Goal: Task Accomplishment & Management: Use online tool/utility

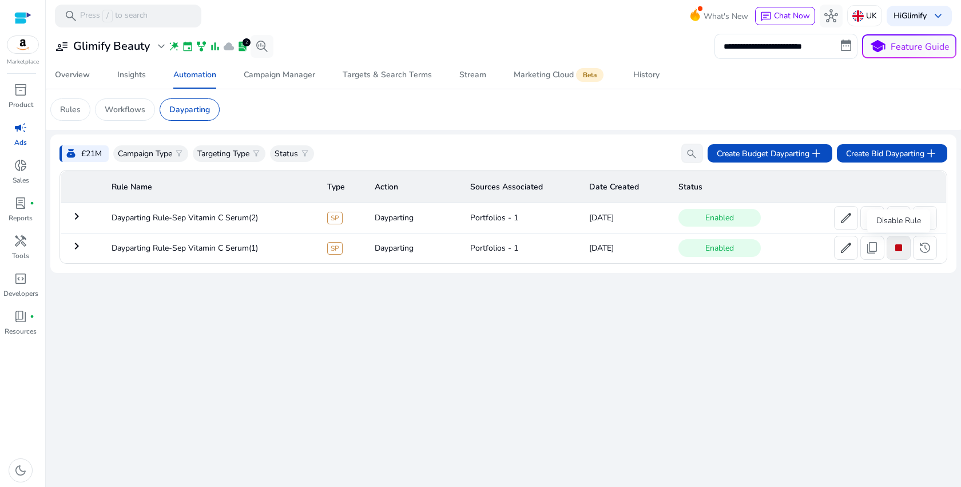
click at [899, 254] on span "stop" at bounding box center [898, 248] width 14 height 14
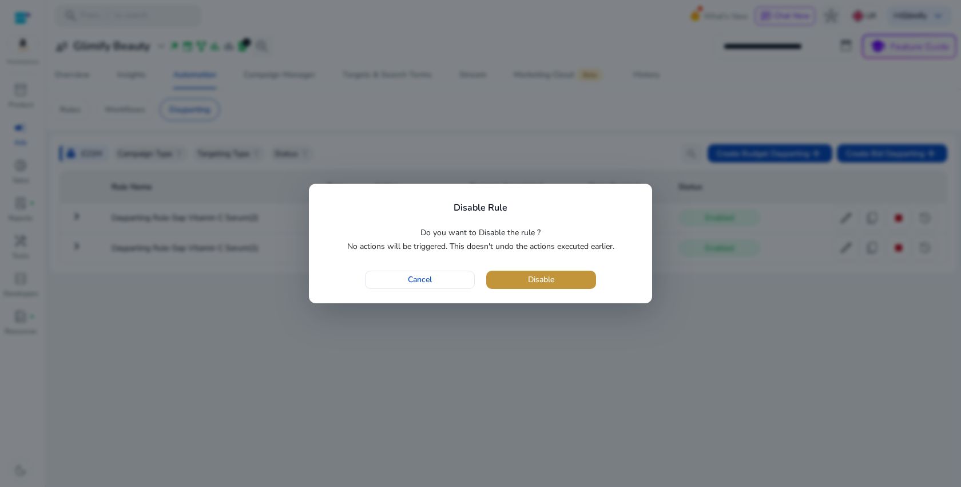
click at [550, 290] on span "button" at bounding box center [541, 279] width 110 height 27
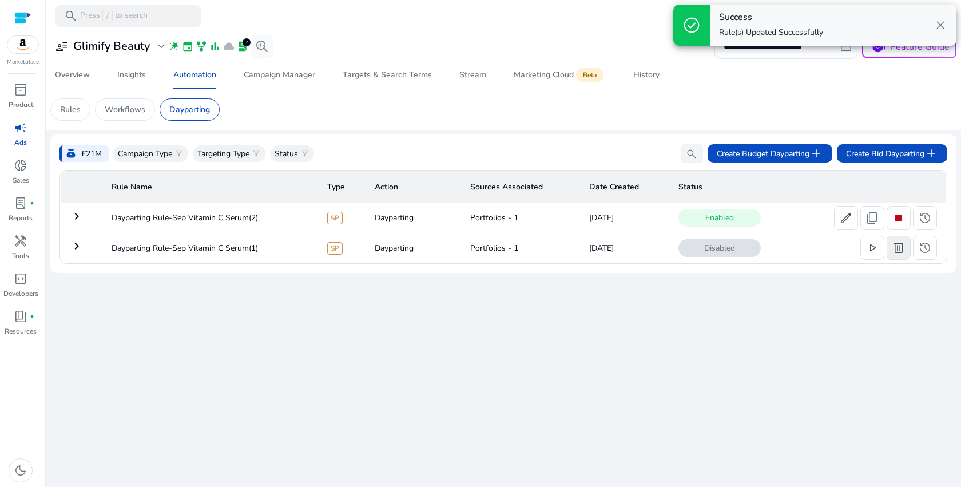
click at [900, 254] on span "delete" at bounding box center [898, 248] width 14 height 14
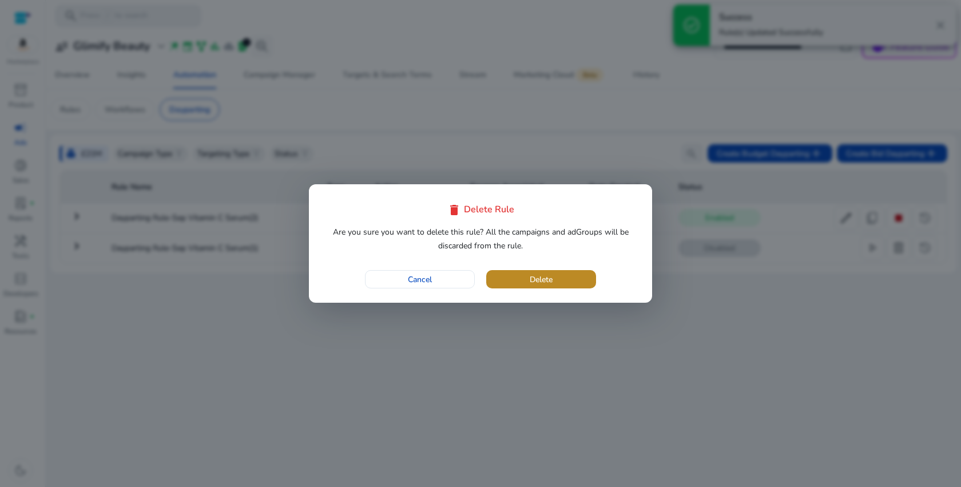
click at [531, 279] on span "Delete" at bounding box center [540, 279] width 23 height 12
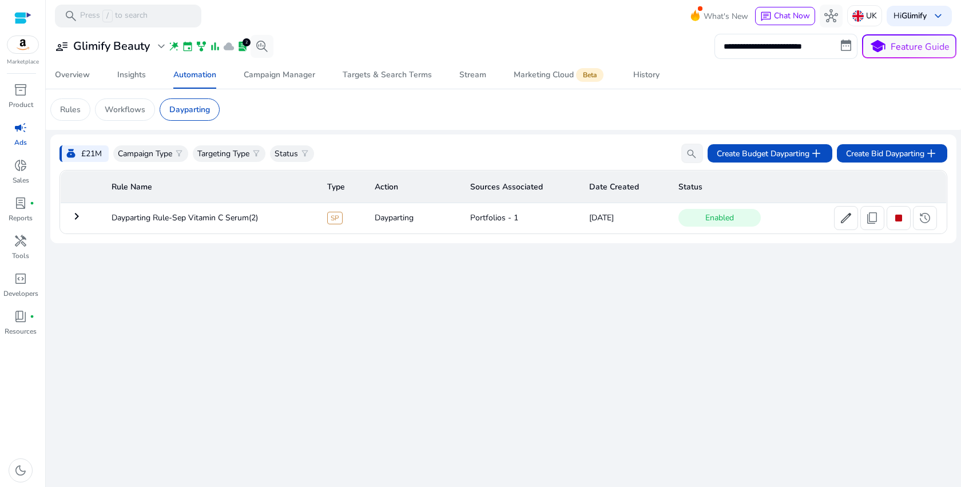
click at [79, 223] on mat-icon "keyboard_arrow_right" at bounding box center [77, 216] width 14 height 14
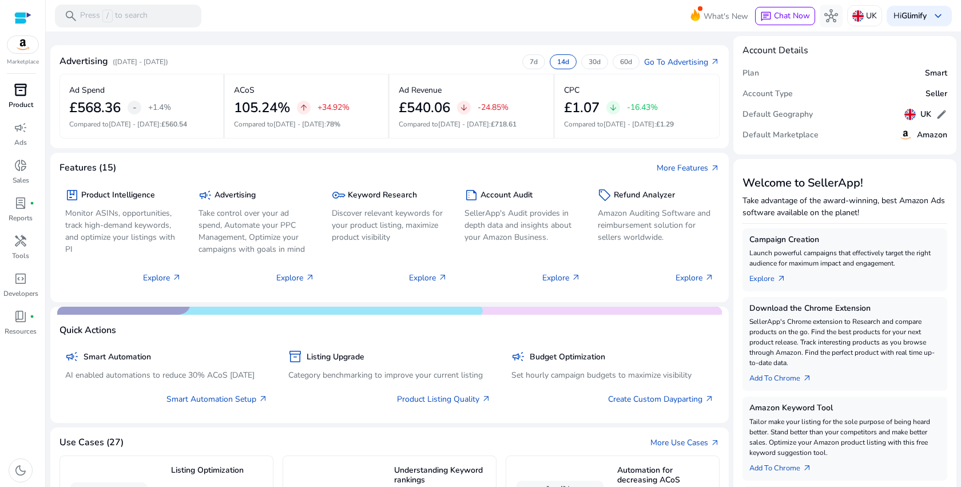
click at [21, 85] on span "inventory_2" at bounding box center [21, 90] width 14 height 14
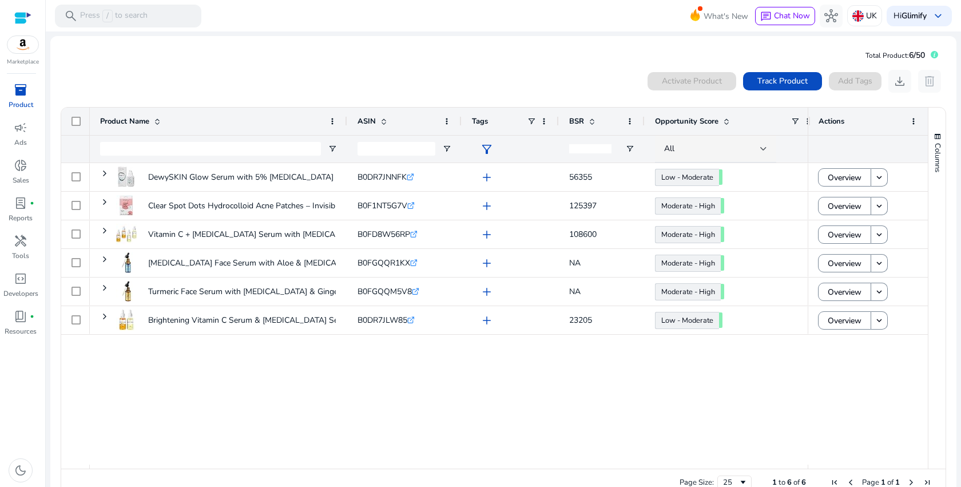
drag, startPoint x: 757, startPoint y: 120, endPoint x: 830, endPoint y: 120, distance: 72.6
click at [829, 120] on div "Product Name ASIN Tags" at bounding box center [494, 134] width 866 height 55
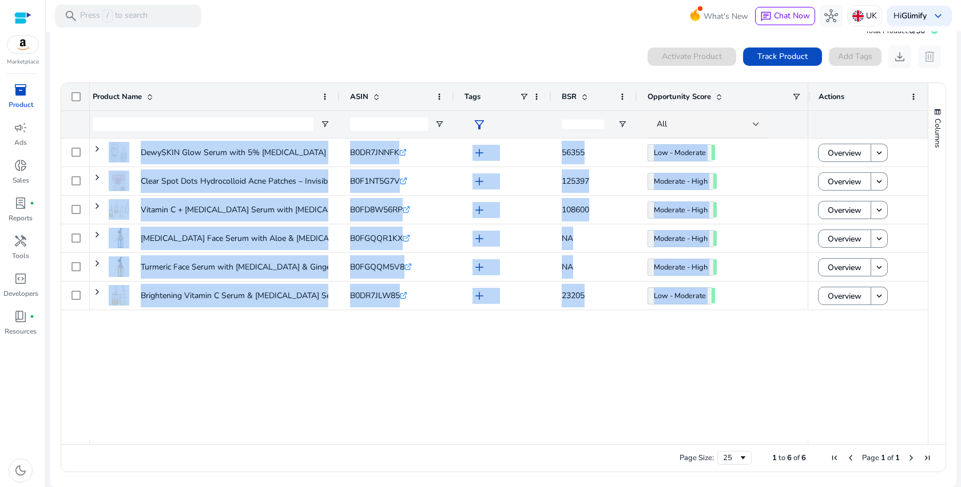
drag, startPoint x: 812, startPoint y: 364, endPoint x: 667, endPoint y: 100, distance: 300.9
click at [702, 376] on div "<£8 Low - Moderate 54.50 56355 add B0DR7JNNFK .st0{fill:#2c8af8} DewySKIN Glow …" at bounding box center [449, 288] width 718 height 301
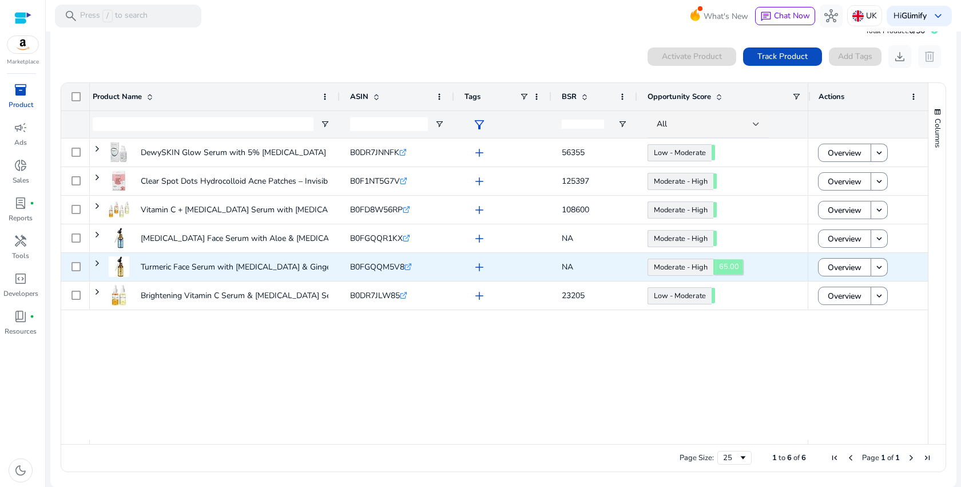
click at [702, 261] on link "Moderate - High 65.00" at bounding box center [680, 266] width 66 height 17
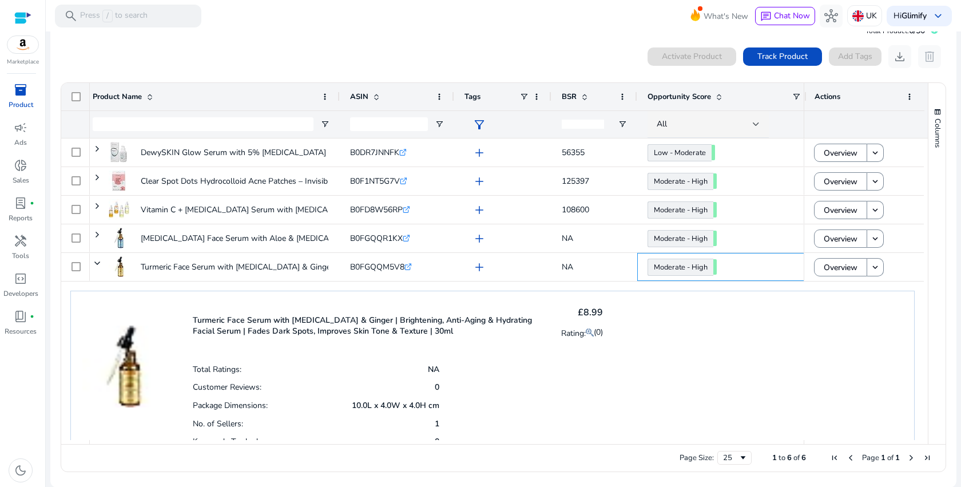
click at [483, 392] on div "Total Ratings: NA Customer Reviews: 0 Package Dimensions: 10.0L x 4.0W x 4.0H c…" at bounding box center [398, 405] width 410 height 90
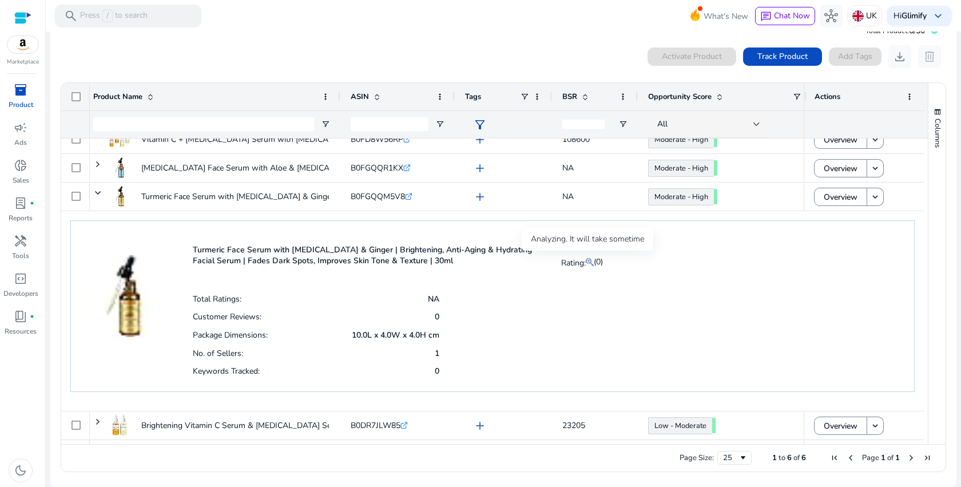
click at [585, 260] on mat-icon at bounding box center [589, 262] width 8 height 14
click at [587, 263] on mat-icon at bounding box center [589, 262] width 8 height 14
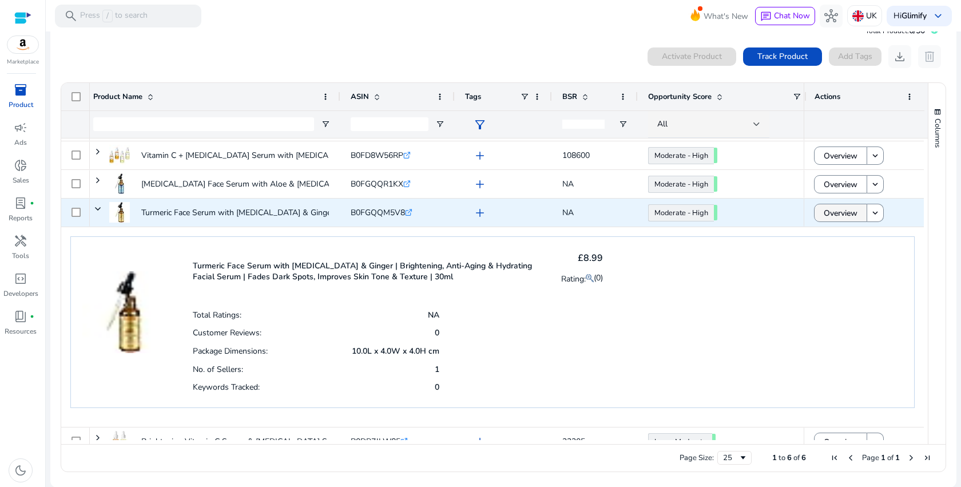
click at [838, 210] on span "Overview" at bounding box center [840, 212] width 34 height 23
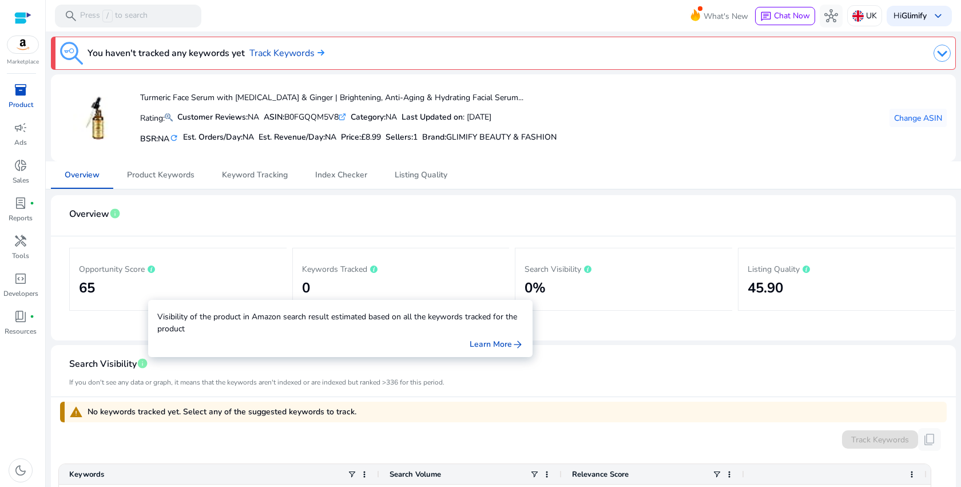
click at [142, 364] on span "info" at bounding box center [142, 362] width 11 height 11
click at [207, 340] on div "Learn More arrow_forward" at bounding box center [340, 344] width 366 height 12
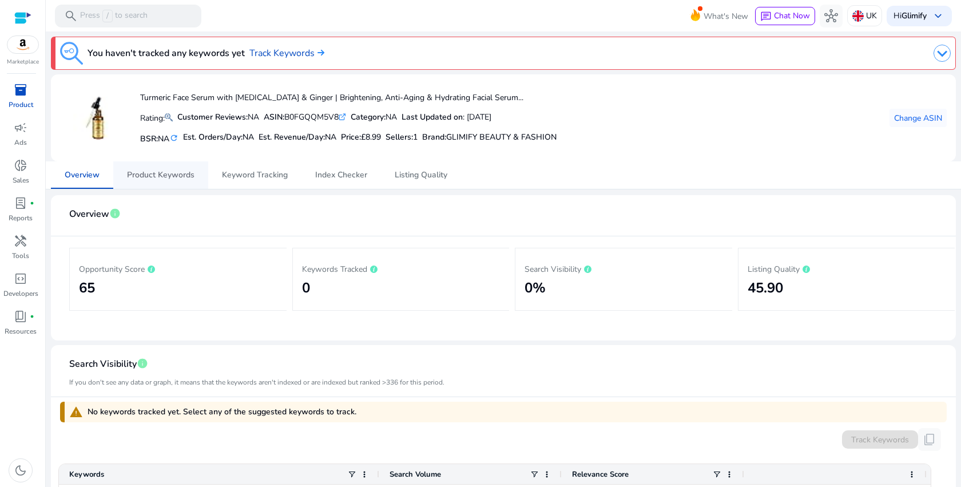
click at [168, 177] on span "Product Keywords" at bounding box center [160, 175] width 67 height 8
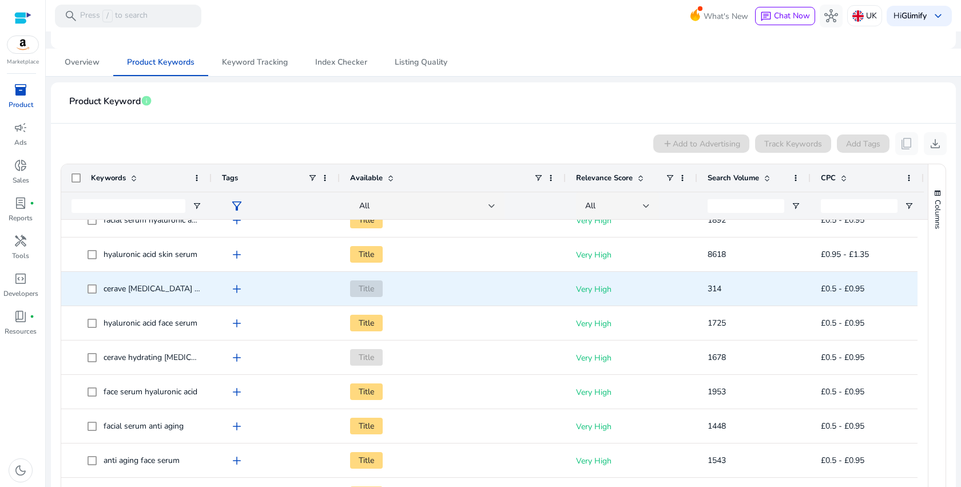
scroll to position [17, 0]
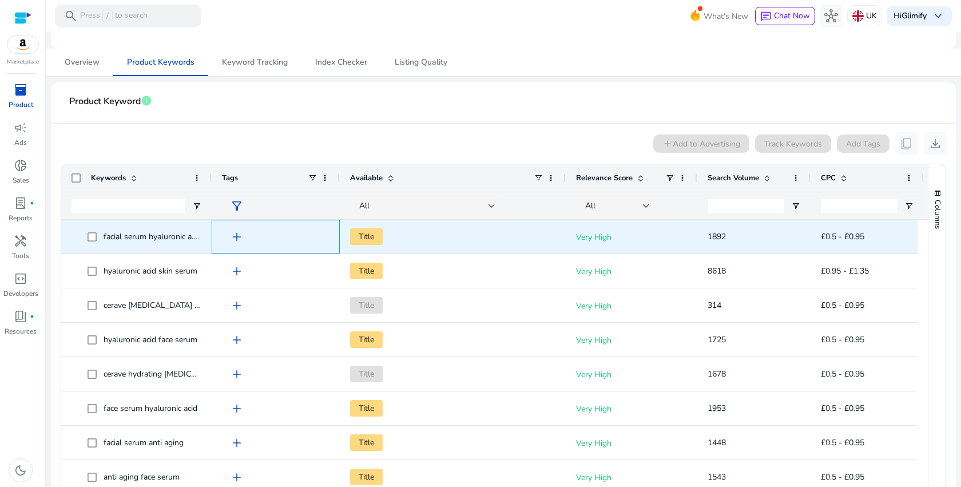
click at [236, 237] on span "add" at bounding box center [237, 237] width 14 height 14
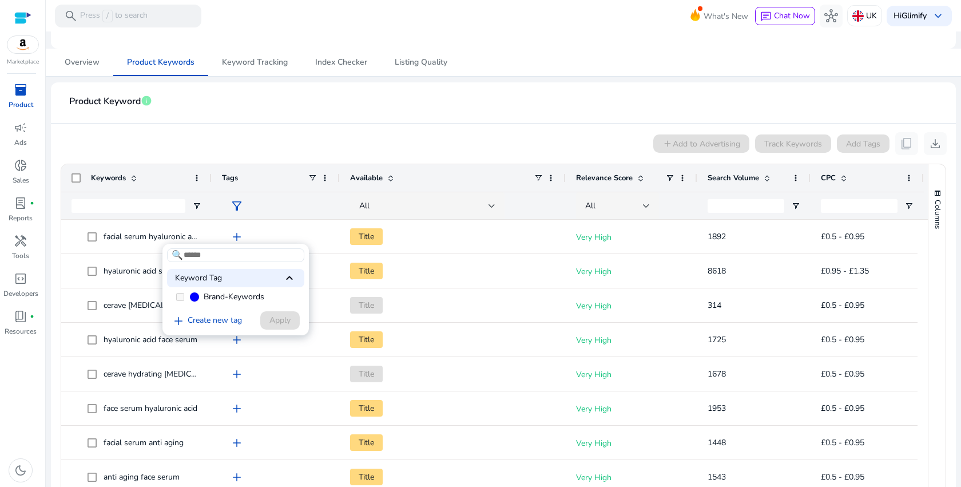
click at [236, 237] on div at bounding box center [480, 243] width 961 height 487
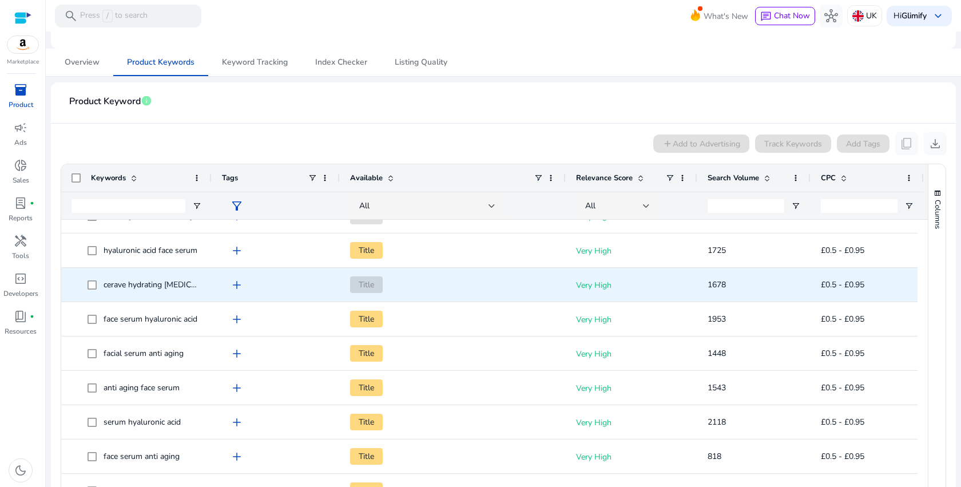
scroll to position [164, 0]
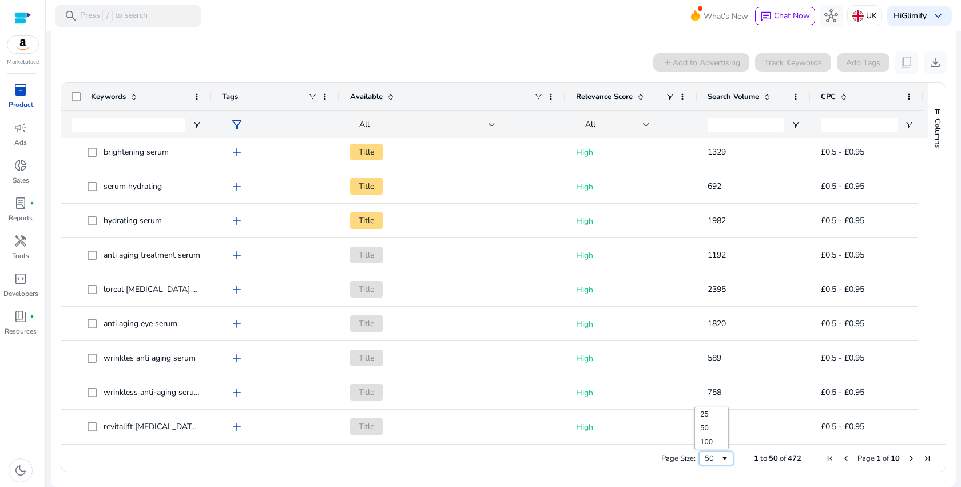
click at [720, 454] on span "Page Size" at bounding box center [724, 457] width 9 height 9
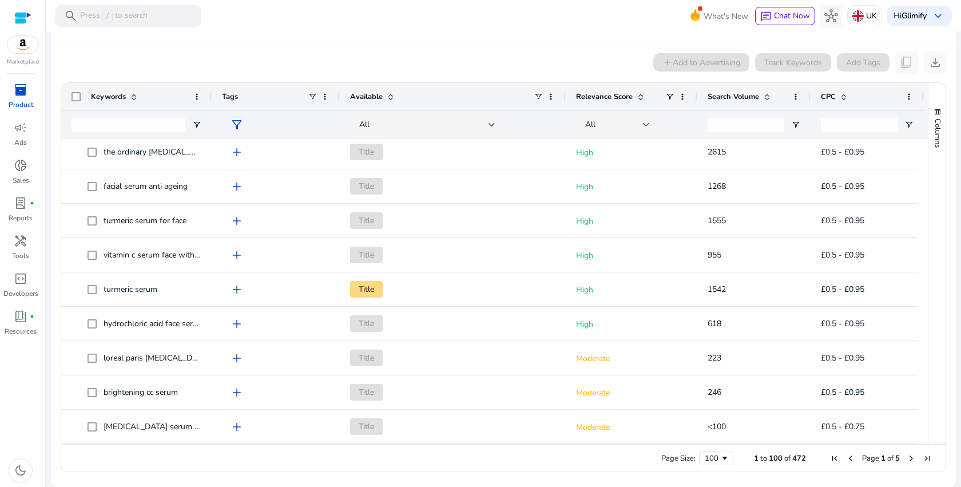
click at [374, 97] on span "Available" at bounding box center [366, 96] width 33 height 10
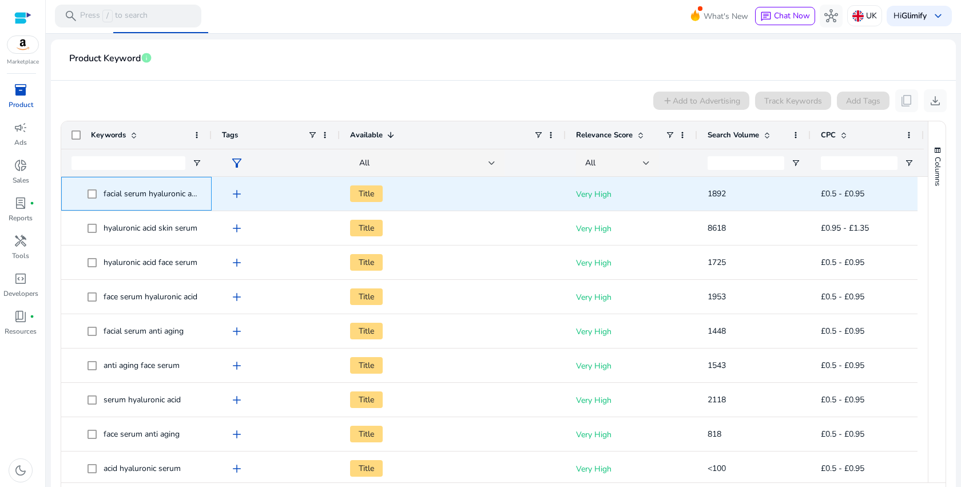
click at [172, 195] on span "facial serum hyaluronic acid" at bounding box center [152, 193] width 98 height 11
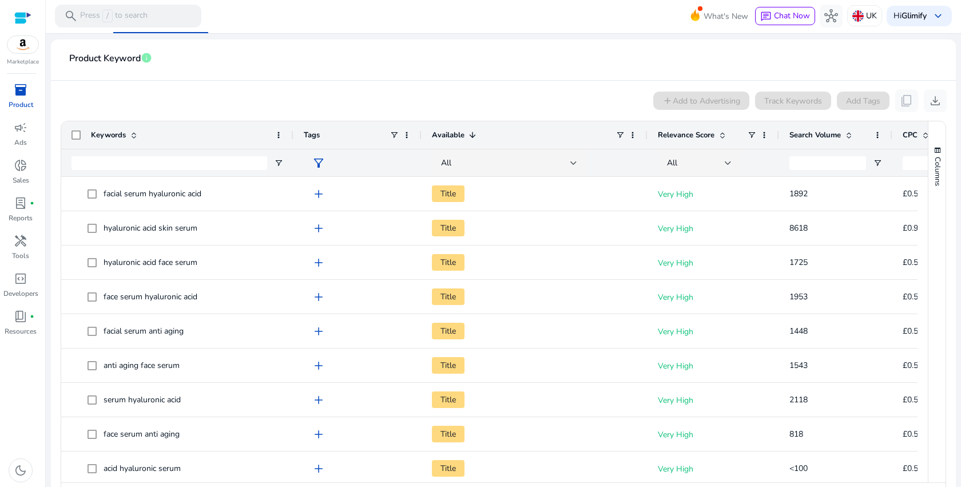
drag, startPoint x: 210, startPoint y: 134, endPoint x: 296, endPoint y: 134, distance: 85.8
click at [295, 134] on div at bounding box center [292, 134] width 5 height 27
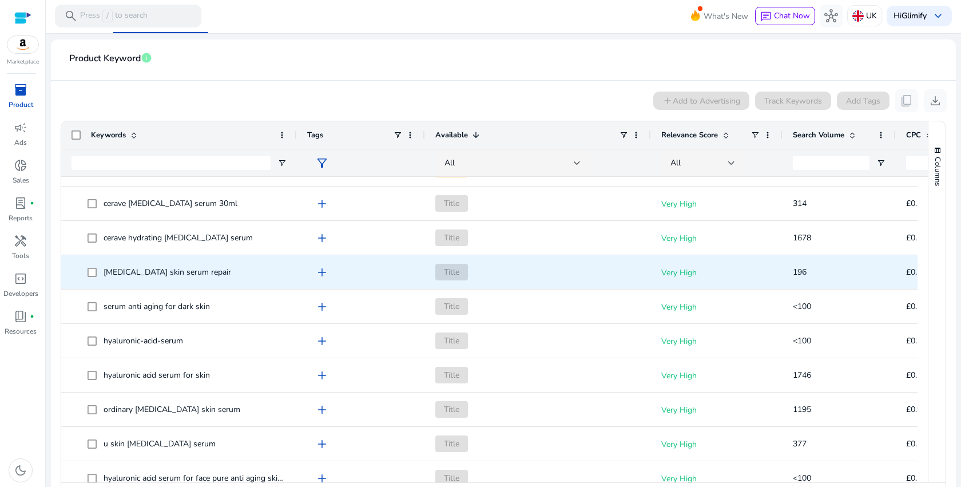
scroll to position [1157, 0]
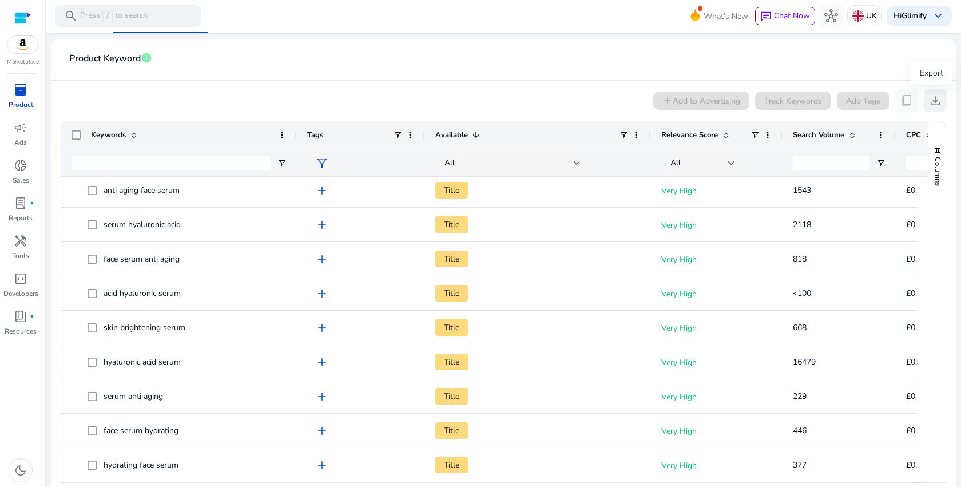
click at [931, 102] on span "download" at bounding box center [935, 101] width 14 height 14
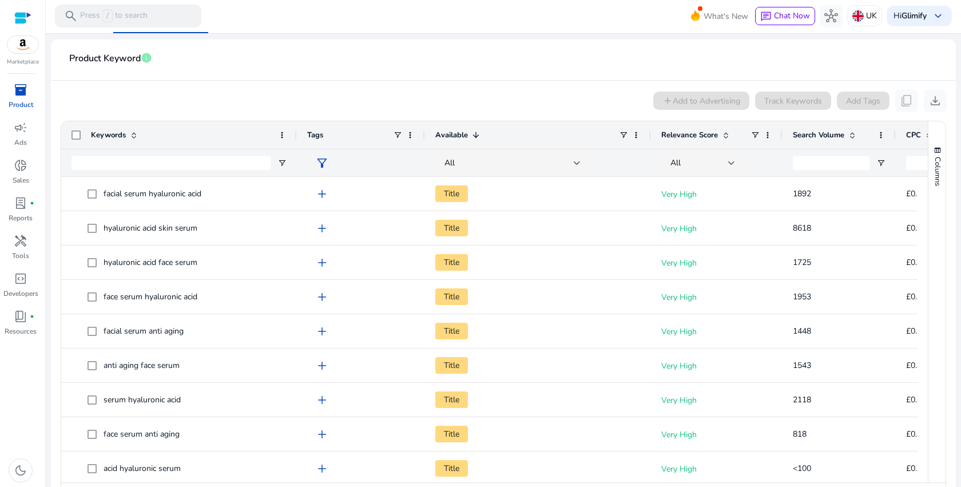
scroll to position [0, 0]
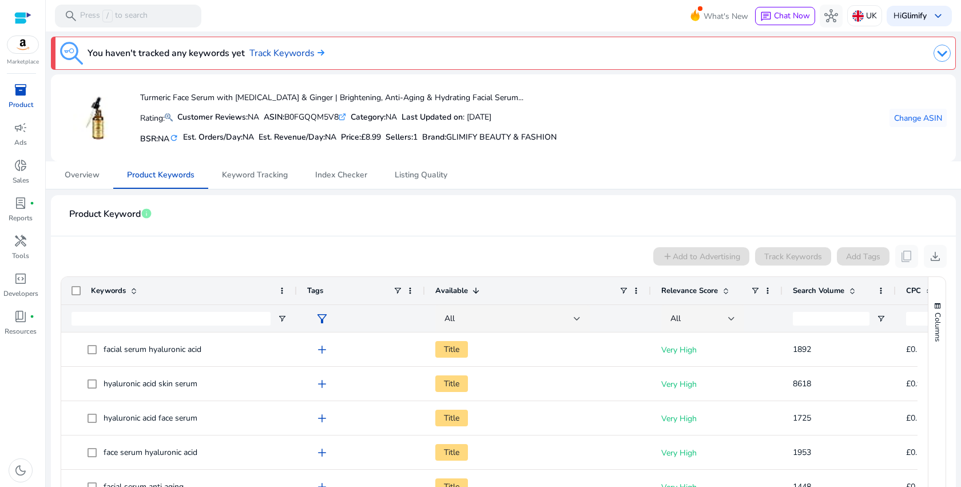
click at [937, 57] on img at bounding box center [941, 53] width 17 height 17
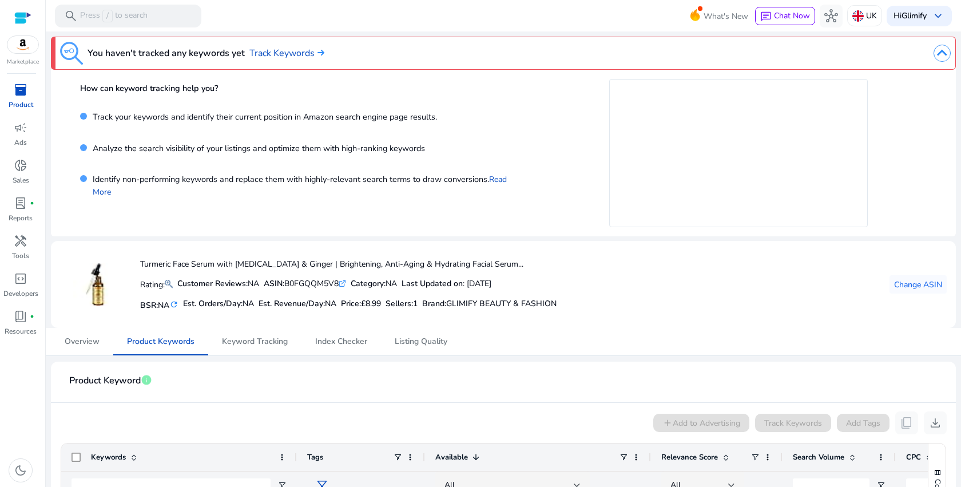
click at [937, 57] on img at bounding box center [941, 53] width 17 height 17
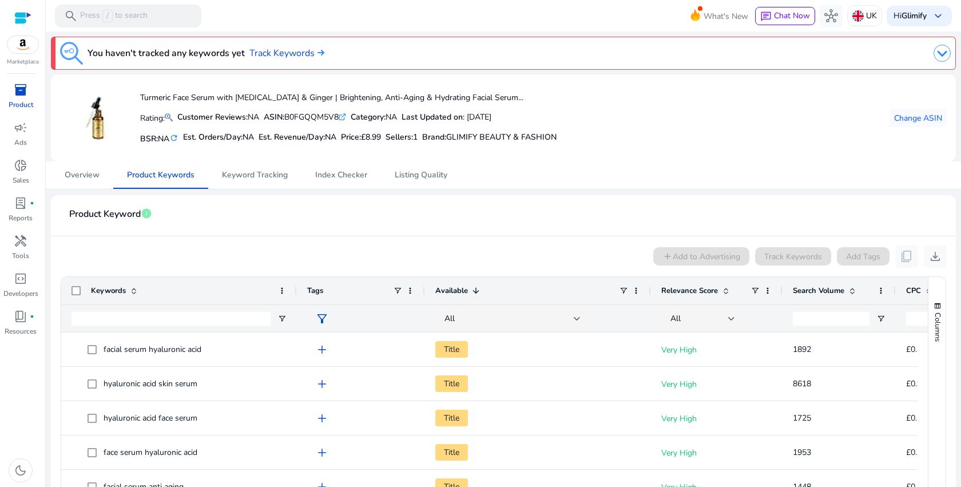
click at [316, 192] on div "You haven't tracked any keywords yet Track Keywords Turmeric Face Serum with Hy…" at bounding box center [503, 356] width 906 height 650
click at [238, 158] on mat-card "Turmeric Face Serum with Hyaluronic Acid & Ginger | Brightening, Anti-Aging & H…" at bounding box center [503, 117] width 905 height 87
click at [247, 176] on span "Keyword Tracking" at bounding box center [255, 175] width 66 height 8
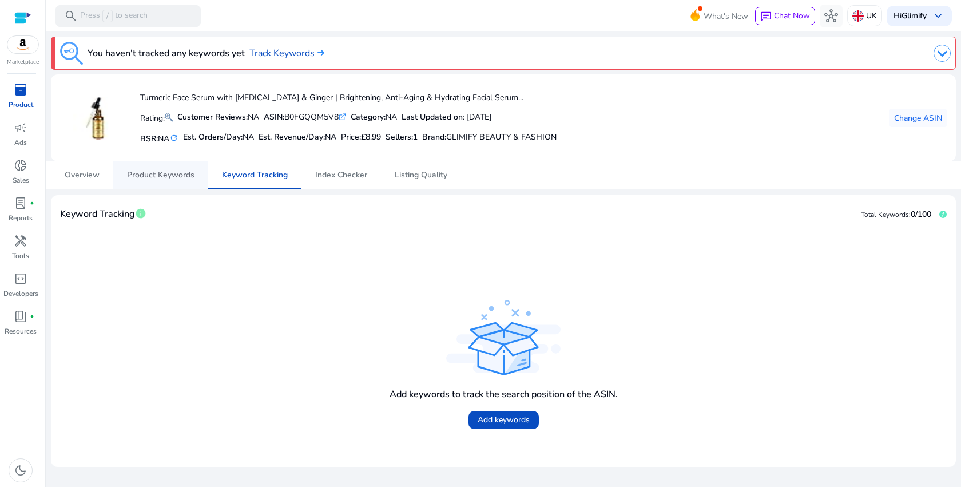
click at [177, 184] on span "Product Keywords" at bounding box center [160, 174] width 67 height 27
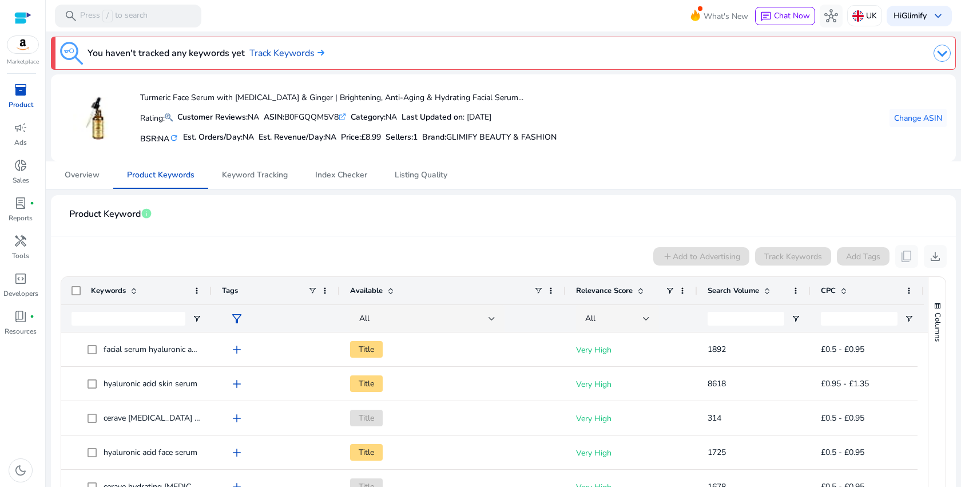
click at [384, 117] on b "Category:" at bounding box center [367, 116] width 35 height 11
click at [20, 128] on span "campaign" at bounding box center [21, 128] width 14 height 14
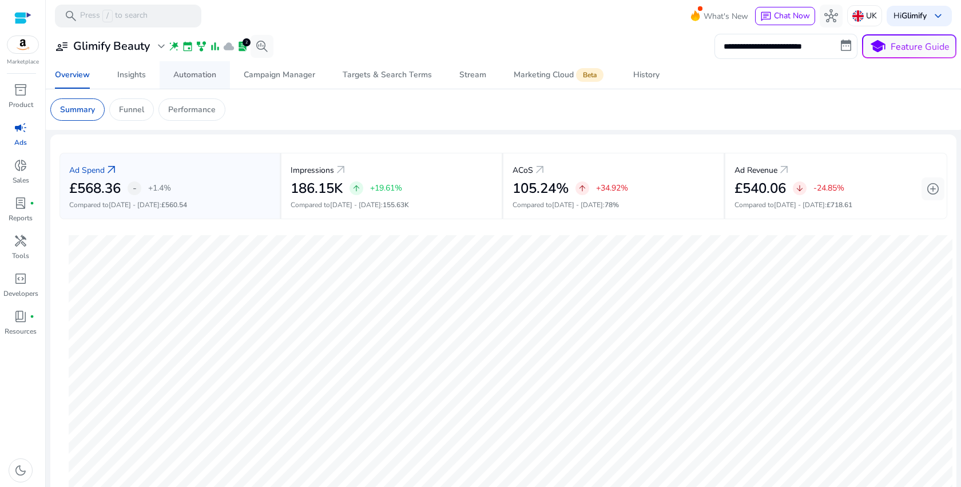
click at [186, 74] on div "Automation" at bounding box center [194, 75] width 43 height 8
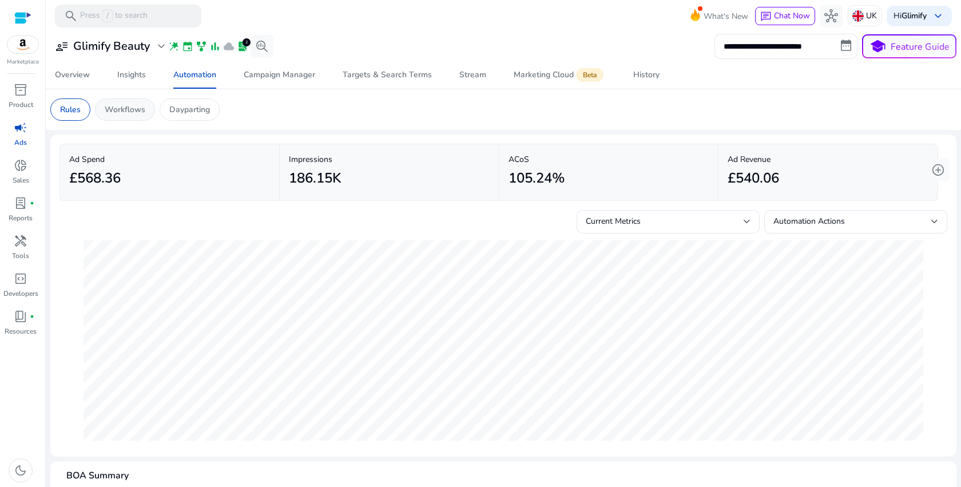
click at [142, 114] on p "Workflows" at bounding box center [125, 109] width 41 height 12
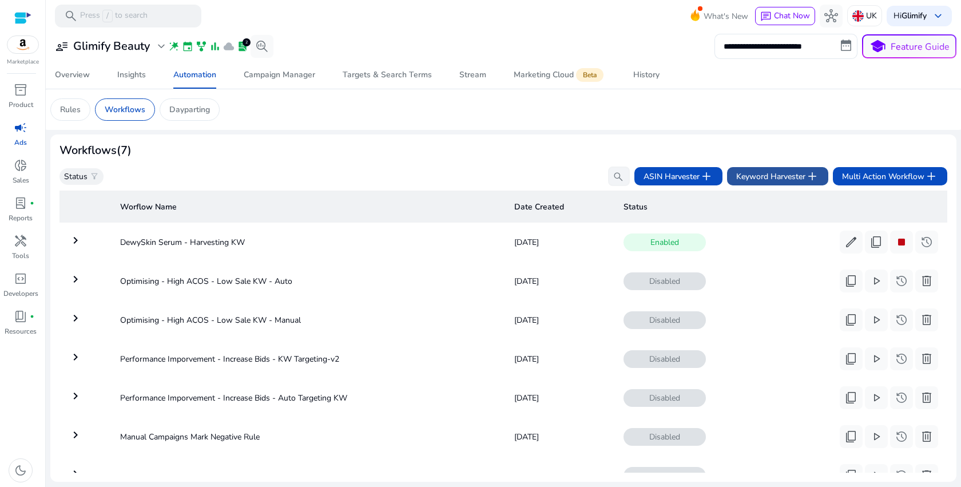
click at [807, 180] on span "add" at bounding box center [812, 176] width 14 height 14
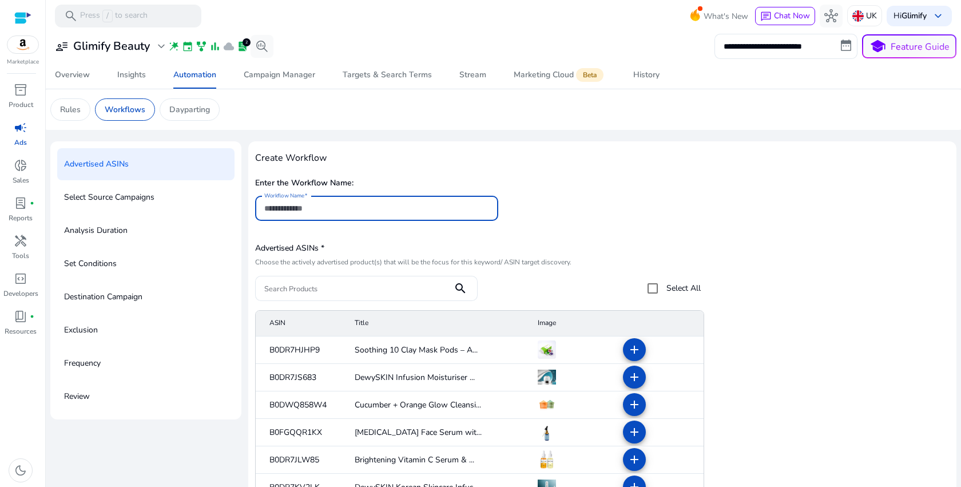
click at [358, 206] on input "Workflow Name" at bounding box center [376, 208] width 225 height 13
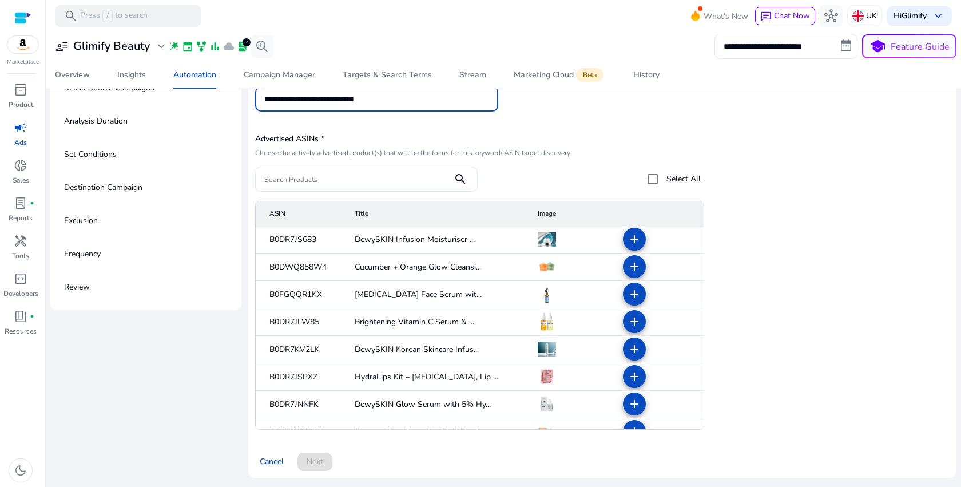
scroll to position [30, 0]
type input "**********"
click at [627, 317] on mat-icon "add" at bounding box center [634, 320] width 14 height 14
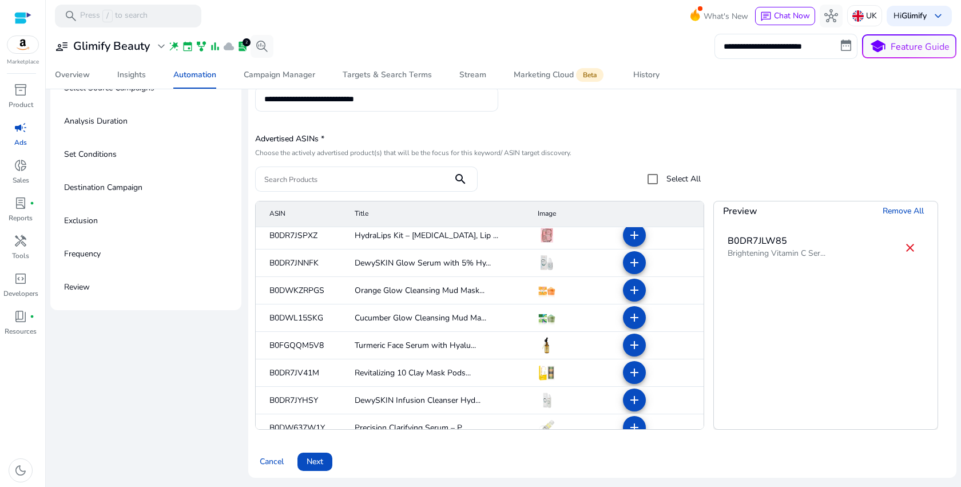
scroll to position [220, 0]
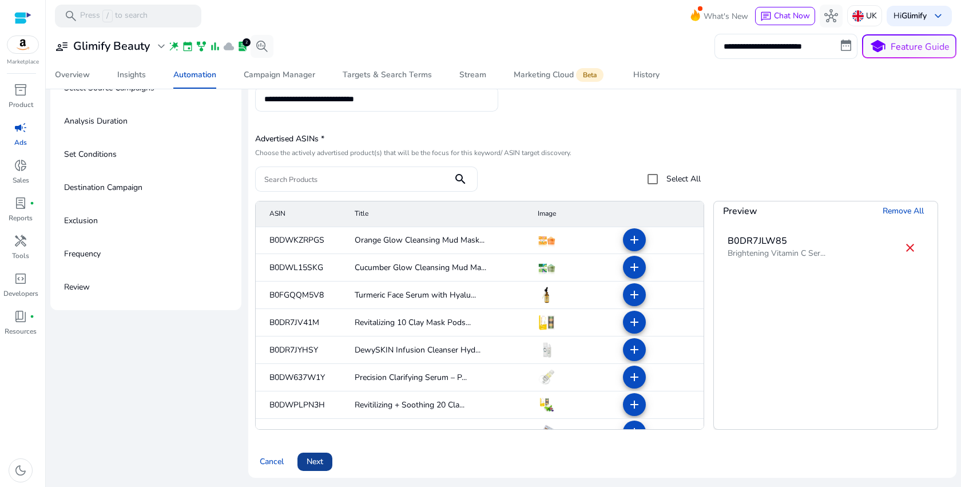
click at [312, 458] on span "Next" at bounding box center [314, 461] width 17 height 12
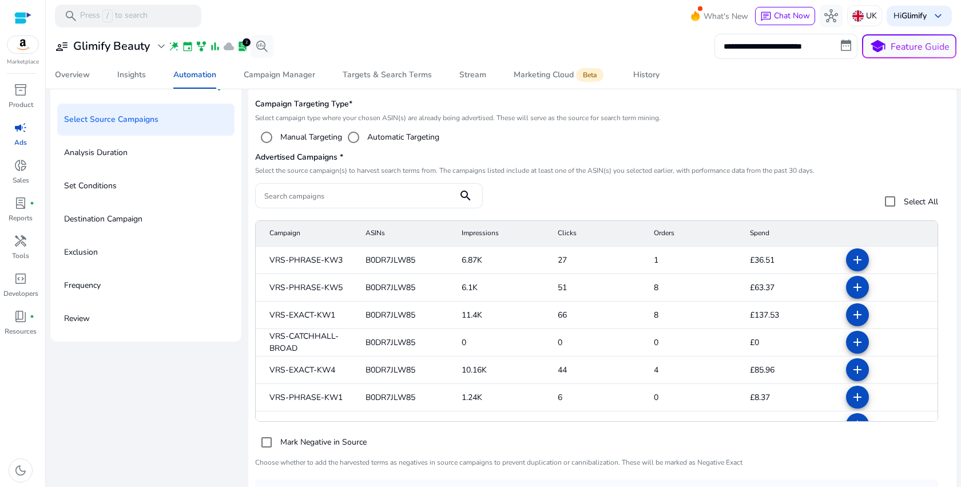
scroll to position [109, 0]
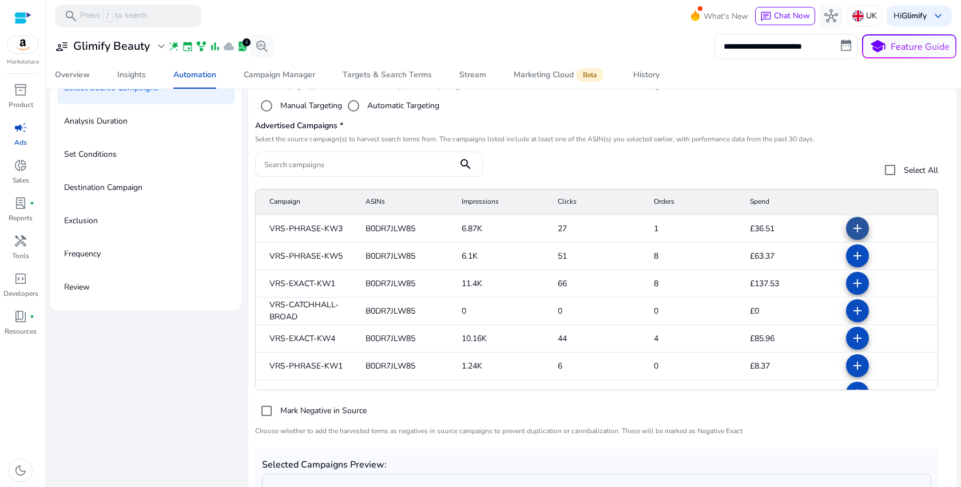
click at [855, 232] on span at bounding box center [856, 227] width 27 height 27
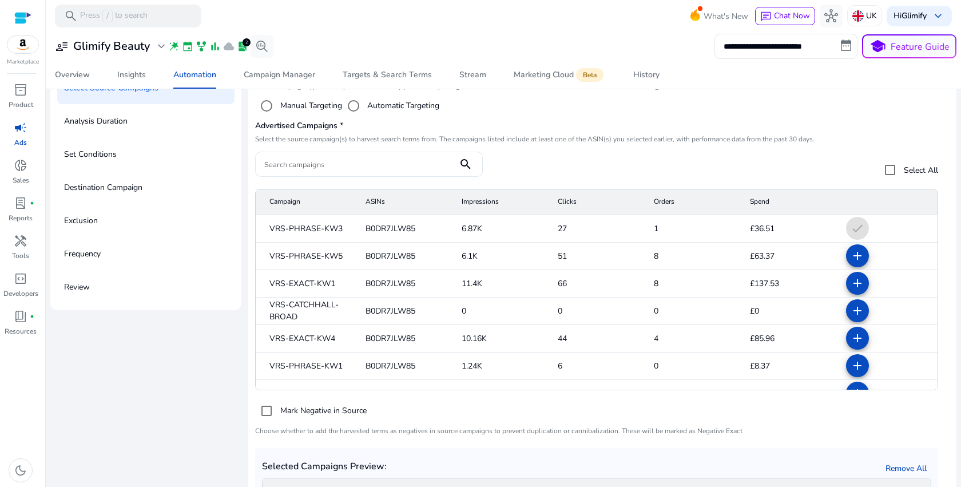
click at [852, 231] on mat-cell "check" at bounding box center [886, 228] width 101 height 27
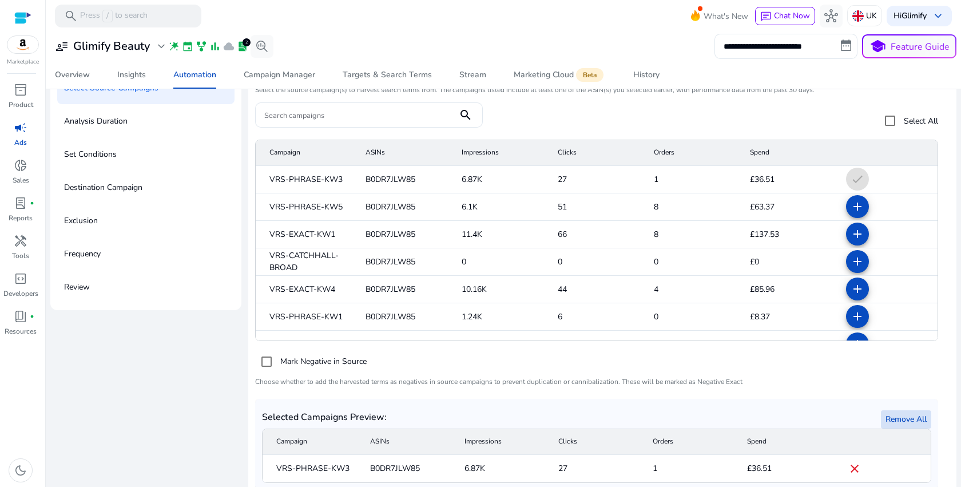
click at [898, 420] on span "Remove All" at bounding box center [905, 419] width 41 height 12
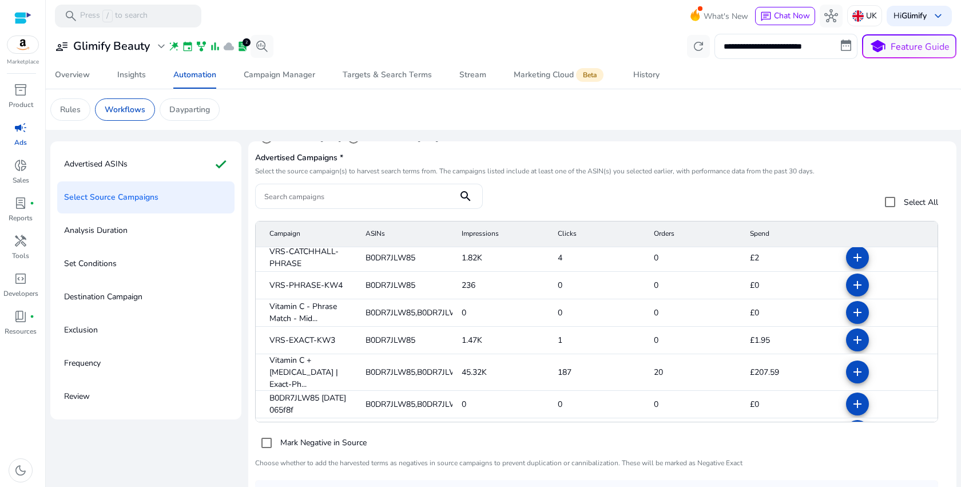
scroll to position [439, 0]
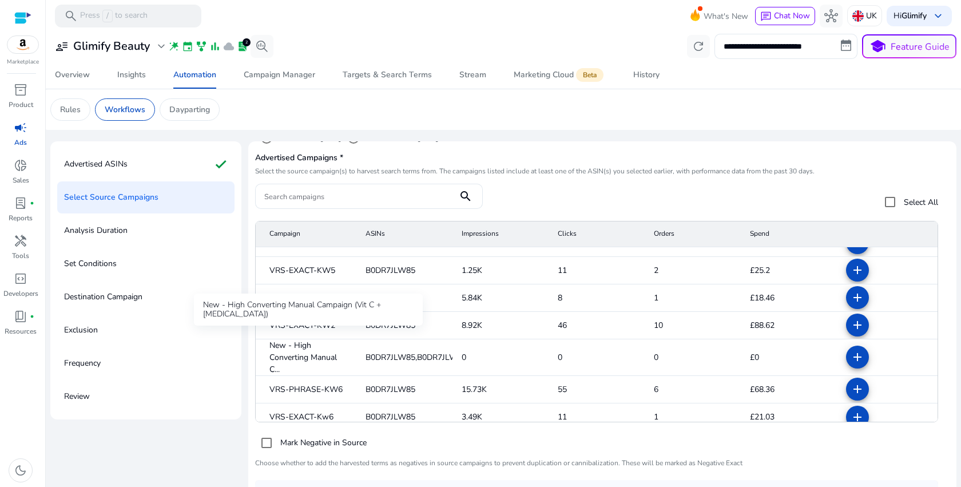
click at [307, 354] on span "New - High Converting Manual C..." at bounding box center [308, 357] width 78 height 36
click at [298, 349] on span "New - High Converting Manual C..." at bounding box center [308, 357] width 78 height 36
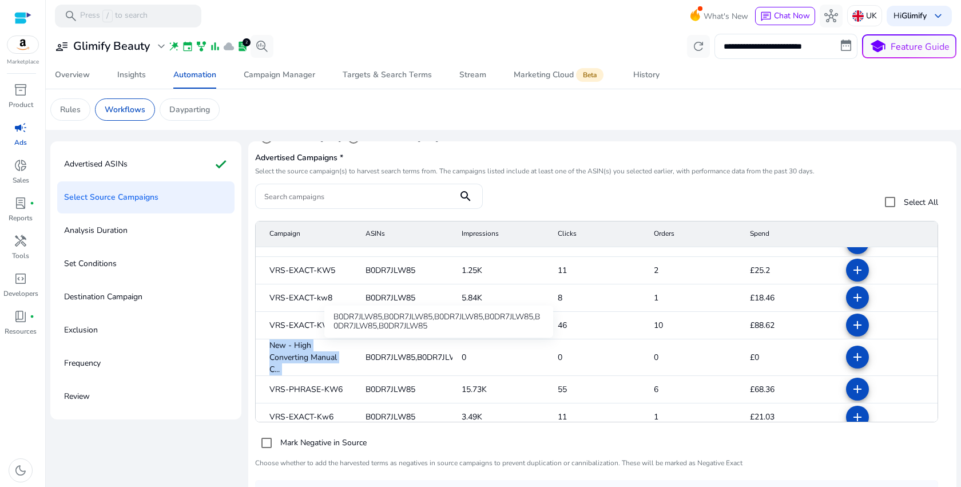
copy span "New - High Converting Manual C..."
click at [658, 339] on mat-cell "0" at bounding box center [692, 357] width 96 height 37
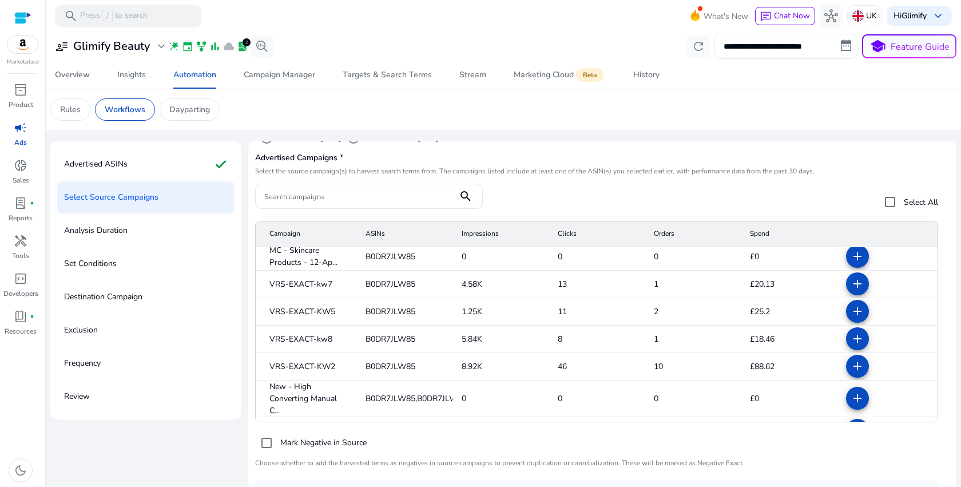
scroll to position [371, 0]
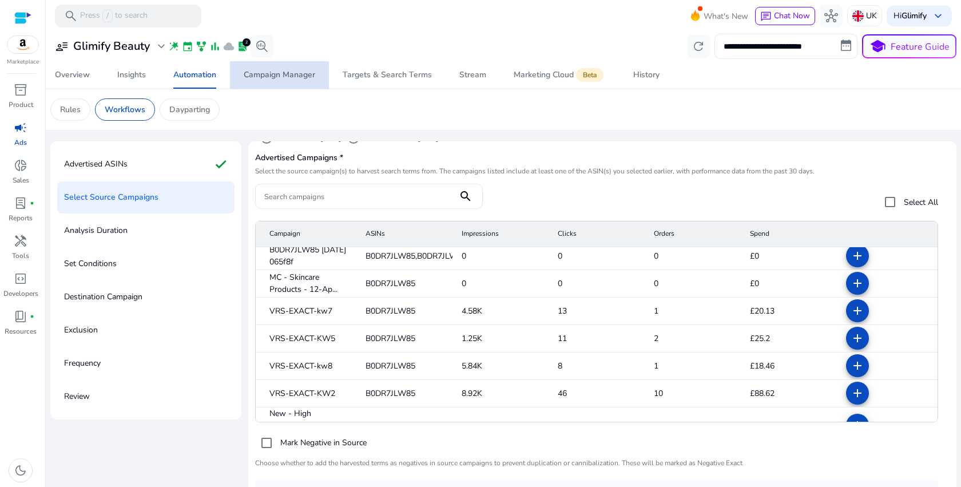
click at [290, 79] on div "Campaign Manager" at bounding box center [279, 75] width 71 height 8
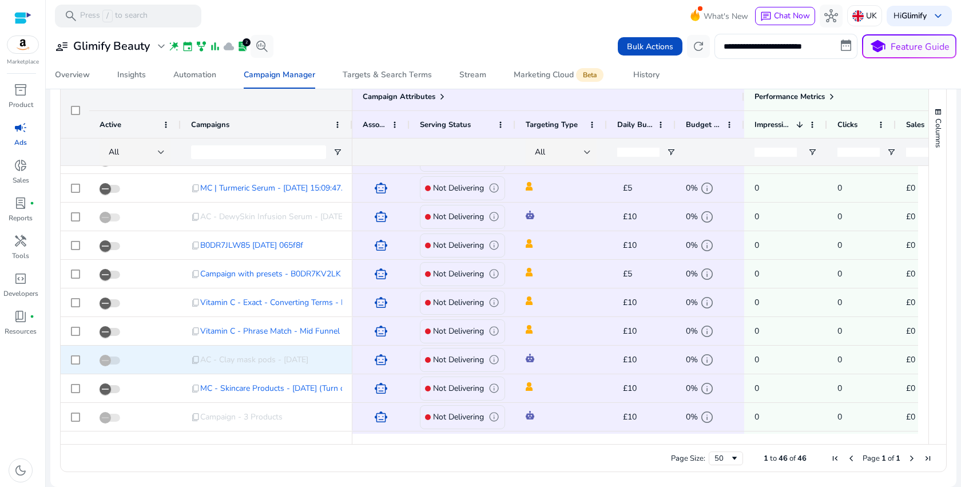
scroll to position [1047, 0]
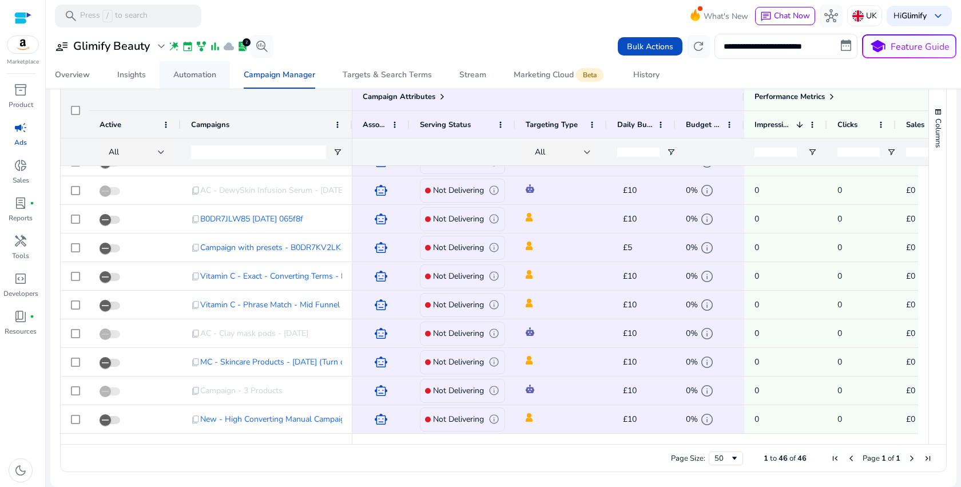
click at [209, 72] on div "Automation" at bounding box center [194, 75] width 43 height 8
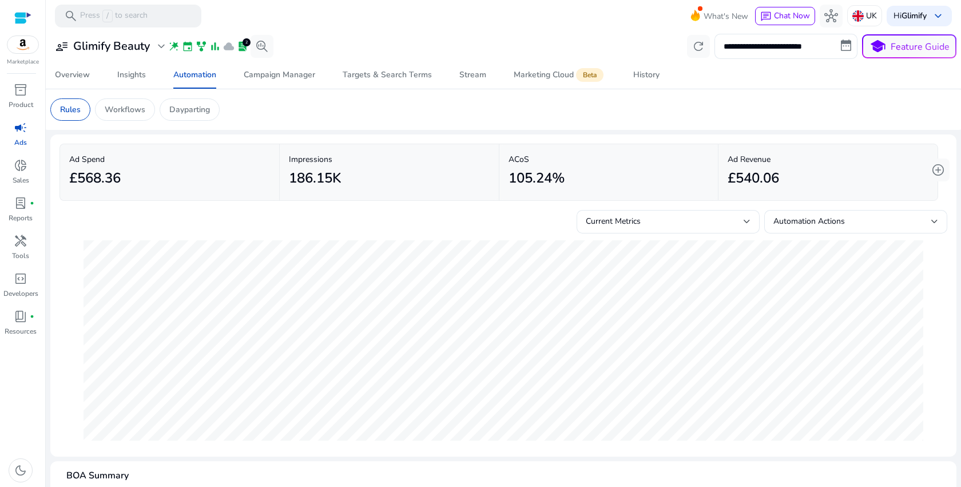
scroll to position [210, 0]
